Goal: Task Accomplishment & Management: Use online tool/utility

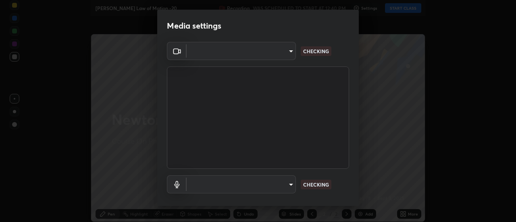
type input "1016c9670ba09e0da1ff6862f255b2c5b4dd1f04ff0e8715a66947f7e461f3c4"
type input "communications"
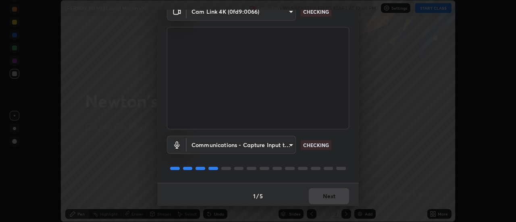
scroll to position [42, 0]
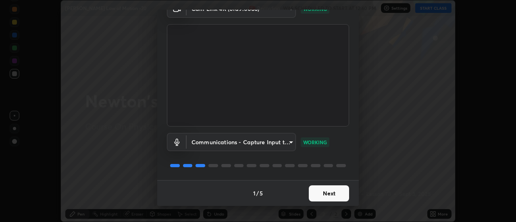
click at [335, 194] on button "Next" at bounding box center [329, 193] width 40 height 16
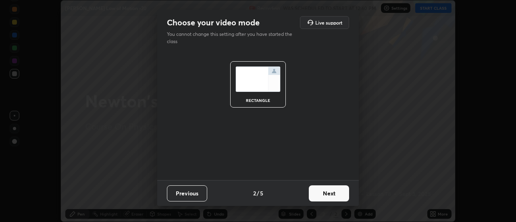
scroll to position [0, 0]
click at [334, 194] on button "Next" at bounding box center [329, 193] width 40 height 16
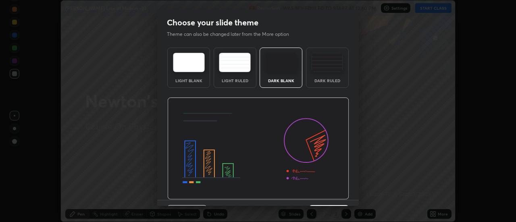
scroll to position [20, 0]
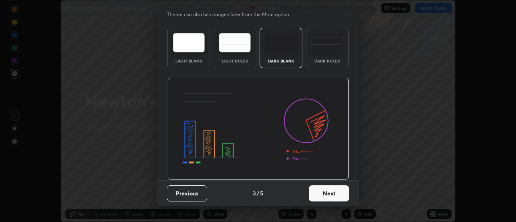
click at [340, 194] on button "Next" at bounding box center [329, 193] width 40 height 16
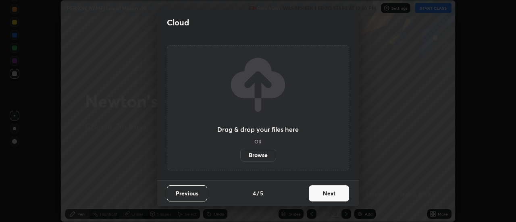
click at [340, 195] on button "Next" at bounding box center [329, 193] width 40 height 16
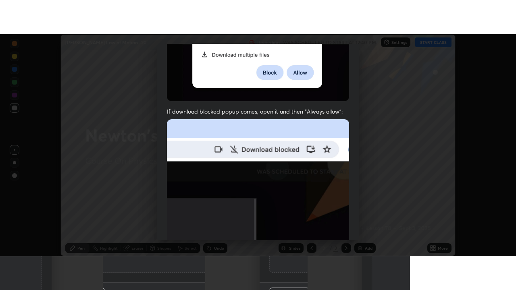
scroll to position [207, 0]
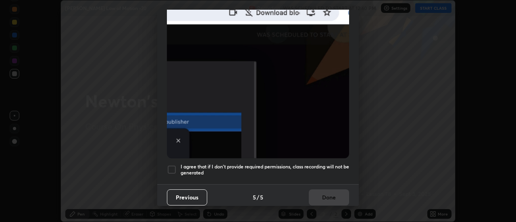
click at [324, 164] on h5 "I agree that if I don't provide required permissions, class recording will not …" at bounding box center [265, 170] width 168 height 12
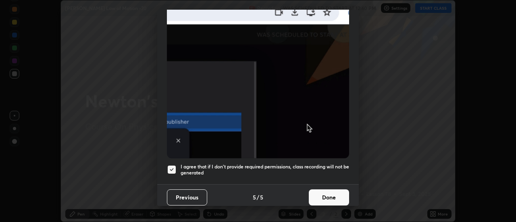
click at [330, 191] on button "Done" at bounding box center [329, 197] width 40 height 16
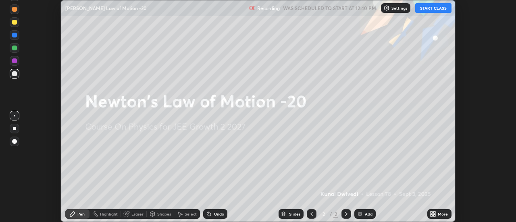
click at [426, 10] on button "START CLASS" at bounding box center [433, 8] width 36 height 10
click at [439, 215] on div "More" at bounding box center [443, 214] width 10 height 4
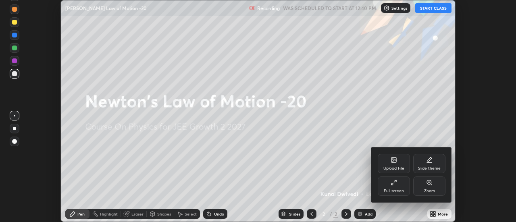
click at [396, 166] on div "Upload File" at bounding box center [393, 168] width 21 height 4
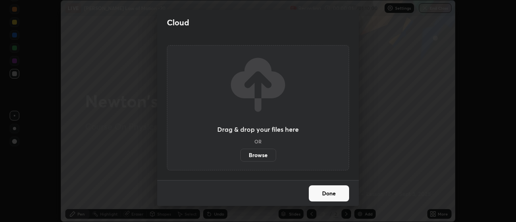
click at [248, 154] on label "Browse" at bounding box center [258, 155] width 36 height 13
click at [240, 154] on input "Browse" at bounding box center [240, 155] width 0 height 13
click at [179, 23] on h2 "Cloud" at bounding box center [178, 22] width 22 height 10
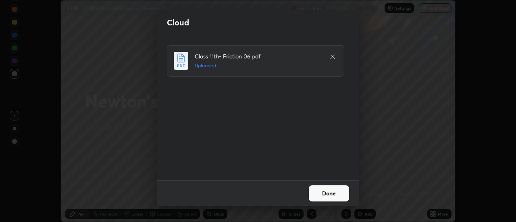
click at [333, 192] on button "Done" at bounding box center [329, 193] width 40 height 16
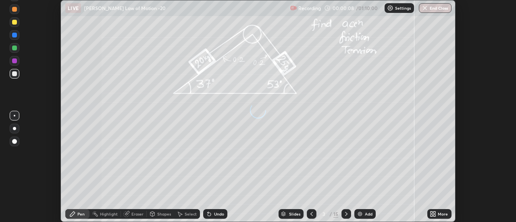
click at [438, 213] on div "More" at bounding box center [443, 214] width 10 height 4
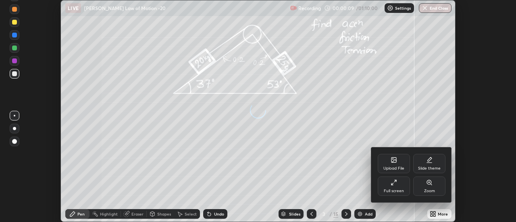
click at [403, 187] on div "Full screen" at bounding box center [394, 186] width 32 height 19
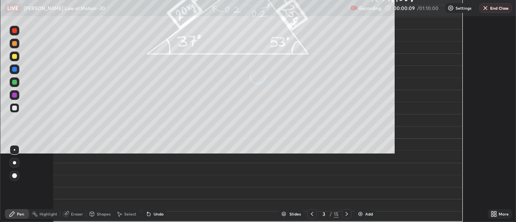
scroll to position [290, 516]
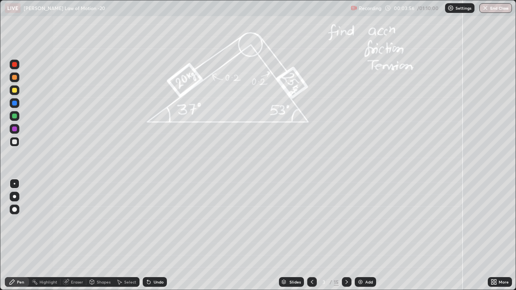
click at [17, 94] on div at bounding box center [15, 90] width 10 height 10
click at [155, 222] on div "Undo" at bounding box center [155, 282] width 24 height 10
click at [154, 222] on div "Undo" at bounding box center [155, 282] width 24 height 10
click at [13, 145] on div at bounding box center [15, 142] width 10 height 10
click at [154, 222] on div "Undo" at bounding box center [155, 282] width 24 height 10
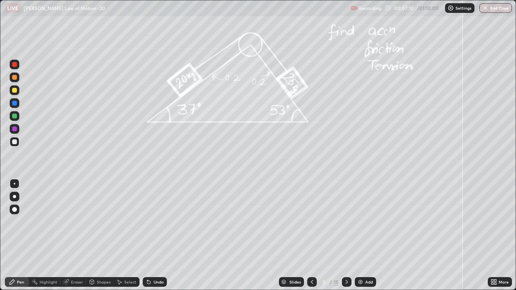
click at [19, 130] on div at bounding box center [15, 129] width 10 height 10
click at [15, 143] on div at bounding box center [14, 141] width 5 height 5
click at [345, 222] on icon at bounding box center [346, 282] width 6 height 6
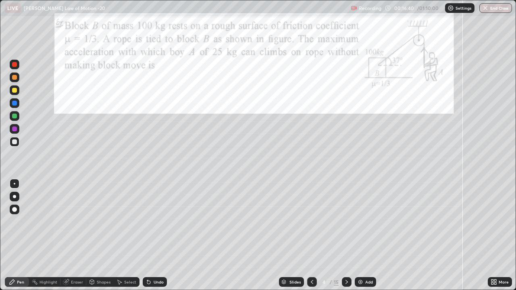
click at [15, 116] on div at bounding box center [14, 116] width 5 height 5
click at [13, 129] on div at bounding box center [14, 129] width 5 height 5
click at [14, 103] on div at bounding box center [14, 103] width 5 height 5
click at [15, 130] on div at bounding box center [14, 129] width 5 height 5
click at [14, 141] on div at bounding box center [14, 141] width 5 height 5
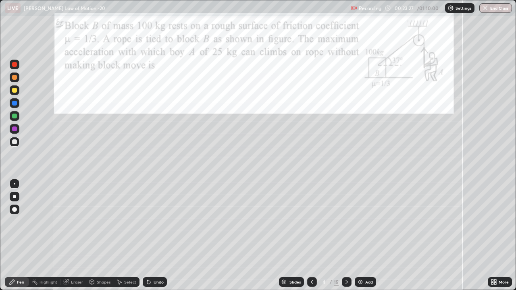
click at [347, 222] on icon at bounding box center [346, 282] width 2 height 4
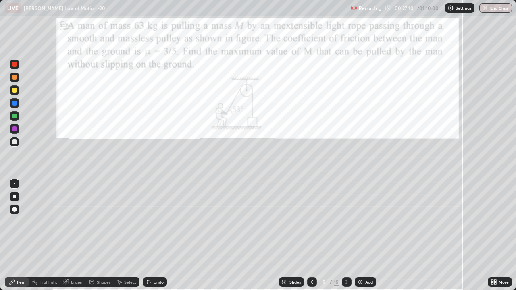
click at [15, 116] on div at bounding box center [14, 116] width 5 height 5
click at [15, 103] on div at bounding box center [14, 103] width 5 height 5
click at [14, 116] on div at bounding box center [14, 116] width 5 height 5
click at [15, 127] on div at bounding box center [14, 129] width 5 height 5
click at [13, 79] on div at bounding box center [14, 77] width 5 height 5
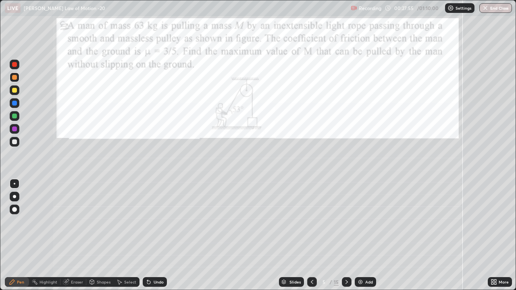
click at [15, 130] on div at bounding box center [14, 129] width 5 height 5
click at [13, 141] on div at bounding box center [14, 141] width 5 height 5
click at [17, 106] on div at bounding box center [15, 103] width 10 height 10
click at [11, 142] on div at bounding box center [15, 142] width 10 height 10
click at [14, 64] on div at bounding box center [14, 64] width 5 height 5
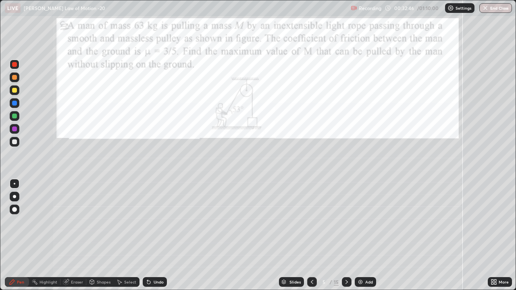
click at [345, 222] on icon at bounding box center [346, 282] width 6 height 6
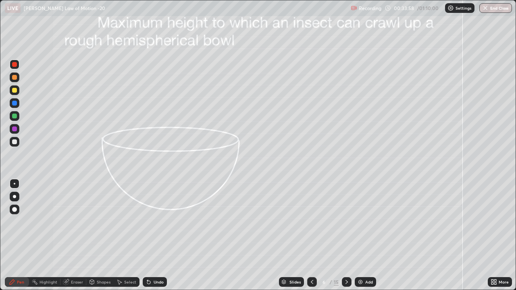
click at [97, 222] on div "Shapes" at bounding box center [104, 282] width 14 height 4
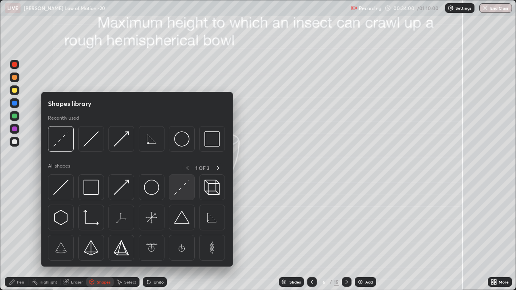
click at [175, 189] on img at bounding box center [181, 187] width 15 height 15
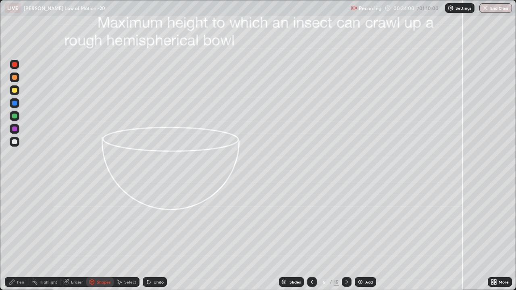
click at [11, 145] on div at bounding box center [15, 142] width 10 height 10
click at [15, 115] on div at bounding box center [14, 116] width 5 height 5
click at [16, 92] on div at bounding box center [15, 90] width 10 height 10
click at [19, 222] on div "Pen" at bounding box center [20, 282] width 7 height 4
click at [14, 129] on div at bounding box center [14, 129] width 5 height 5
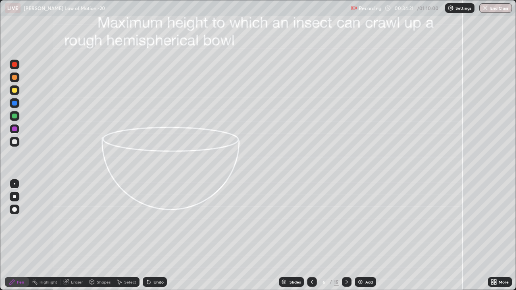
click at [14, 104] on div at bounding box center [14, 103] width 5 height 5
click at [12, 90] on div at bounding box center [14, 90] width 5 height 5
click at [97, 222] on div "Shapes" at bounding box center [104, 282] width 14 height 4
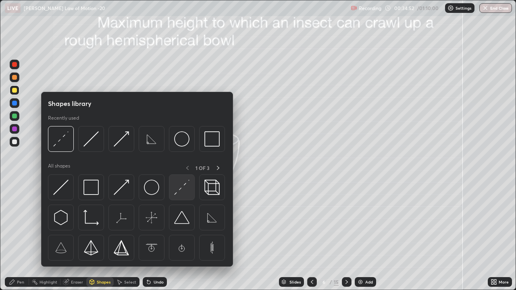
click at [177, 190] on img at bounding box center [181, 187] width 15 height 15
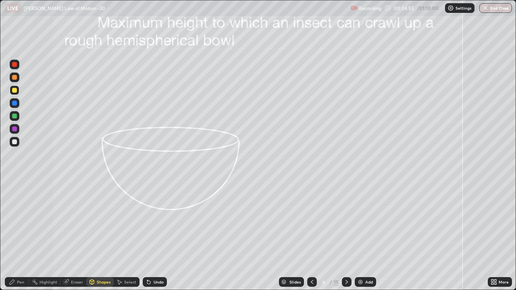
click at [15, 117] on div at bounding box center [14, 116] width 5 height 5
click at [21, 222] on div "Pen" at bounding box center [20, 282] width 7 height 4
click at [13, 92] on div at bounding box center [14, 90] width 5 height 5
click at [15, 116] on div at bounding box center [14, 116] width 5 height 5
click at [18, 129] on div at bounding box center [15, 129] width 10 height 10
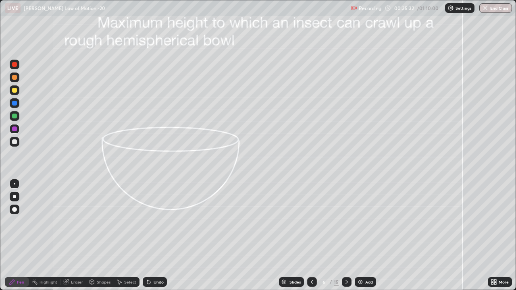
click at [15, 142] on div at bounding box center [14, 141] width 5 height 5
click at [97, 222] on div "Shapes" at bounding box center [104, 282] width 14 height 4
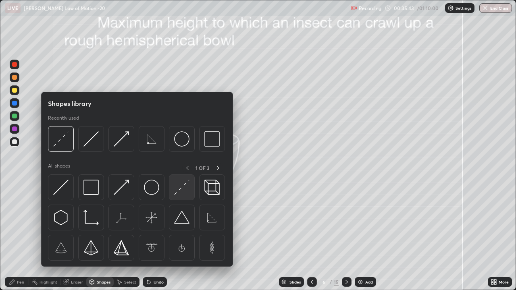
click at [178, 191] on img at bounding box center [181, 187] width 15 height 15
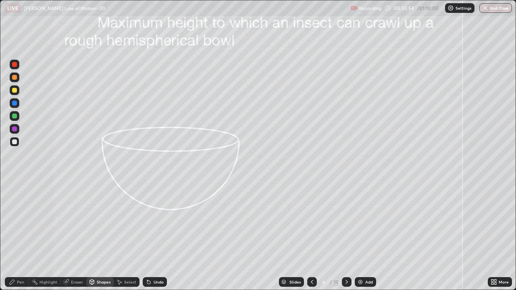
click at [14, 142] on div at bounding box center [14, 141] width 5 height 5
click at [16, 222] on div "Pen" at bounding box center [17, 282] width 24 height 10
click at [13, 115] on div at bounding box center [14, 116] width 5 height 5
click at [13, 91] on div at bounding box center [14, 90] width 5 height 5
click at [14, 143] on div at bounding box center [14, 141] width 5 height 5
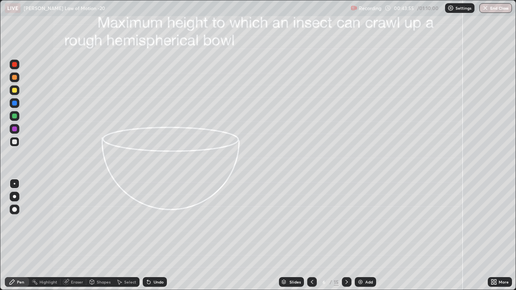
click at [347, 222] on div at bounding box center [347, 282] width 10 height 10
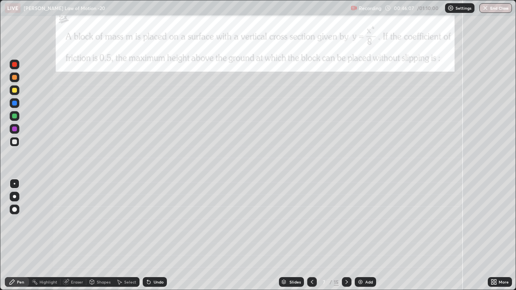
click at [95, 222] on div "Shapes" at bounding box center [99, 282] width 27 height 10
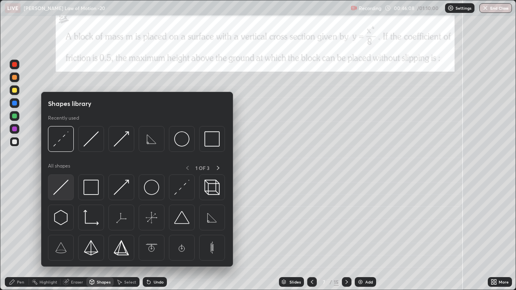
click at [61, 185] on img at bounding box center [60, 187] width 15 height 15
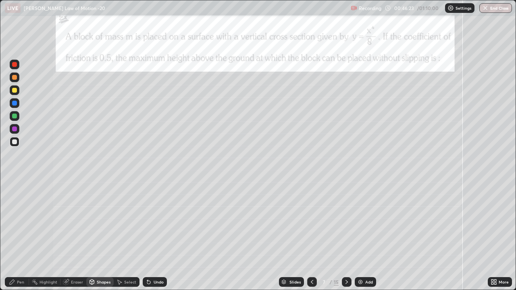
click at [11, 222] on icon at bounding box center [12, 282] width 5 height 5
click at [158, 222] on div "Undo" at bounding box center [159, 282] width 10 height 4
click at [159, 222] on div "Undo" at bounding box center [159, 282] width 10 height 4
click at [156, 222] on div "Undo" at bounding box center [159, 282] width 10 height 4
click at [155, 222] on div "Undo" at bounding box center [155, 282] width 24 height 10
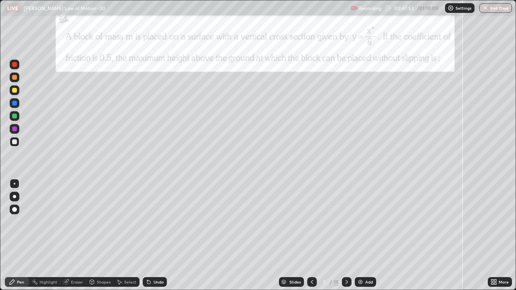
click at [154, 222] on div "Undo" at bounding box center [155, 282] width 24 height 10
click at [15, 116] on div at bounding box center [14, 116] width 5 height 5
click at [16, 143] on div at bounding box center [14, 141] width 5 height 5
click at [158, 222] on div "Undo" at bounding box center [159, 282] width 10 height 4
click at [15, 106] on div at bounding box center [15, 103] width 10 height 10
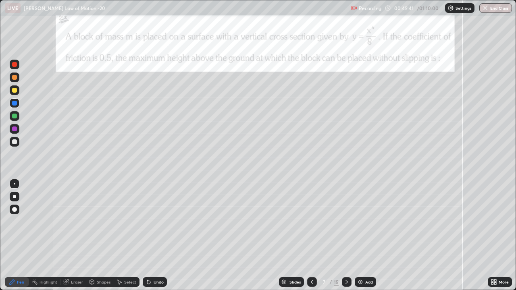
click at [14, 143] on div at bounding box center [14, 141] width 5 height 5
click at [346, 222] on icon at bounding box center [346, 282] width 2 height 4
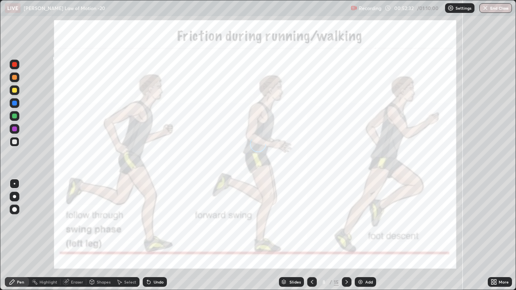
click at [346, 222] on icon at bounding box center [346, 282] width 6 height 6
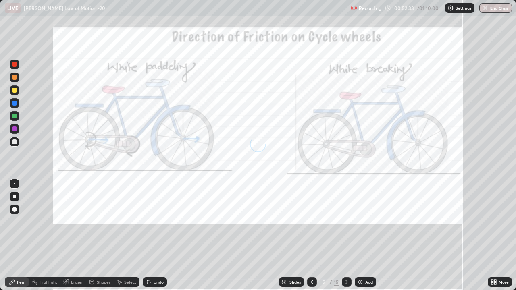
click at [346, 222] on icon at bounding box center [346, 282] width 2 height 4
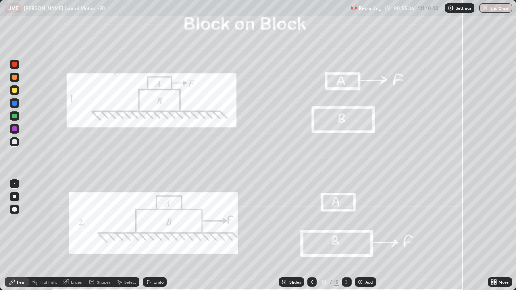
click at [16, 91] on div at bounding box center [14, 90] width 5 height 5
click at [15, 65] on div at bounding box center [14, 64] width 5 height 5
click at [12, 77] on div at bounding box center [14, 77] width 5 height 5
click at [346, 222] on icon at bounding box center [346, 282] width 6 height 6
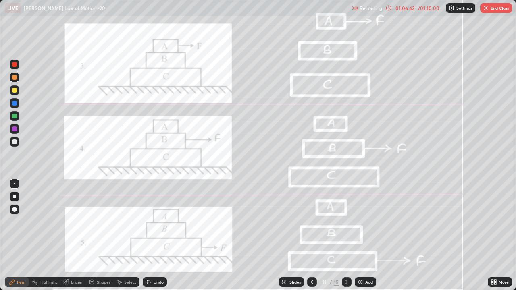
click at [15, 116] on div at bounding box center [14, 116] width 5 height 5
click at [494, 7] on button "End Class" at bounding box center [496, 8] width 32 height 10
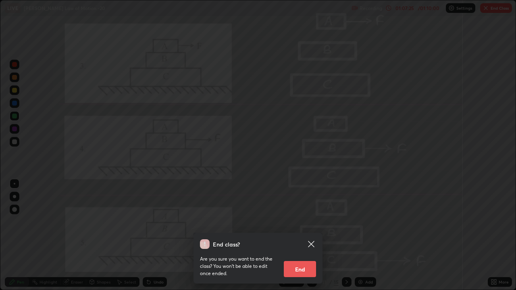
click at [310, 222] on button "End" at bounding box center [300, 269] width 32 height 16
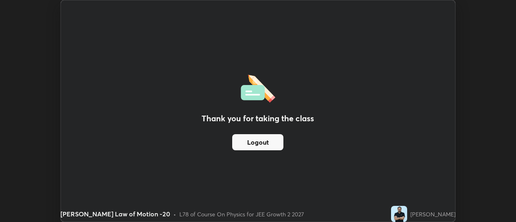
scroll to position [40080, 39786]
